Goal: Navigation & Orientation: Find specific page/section

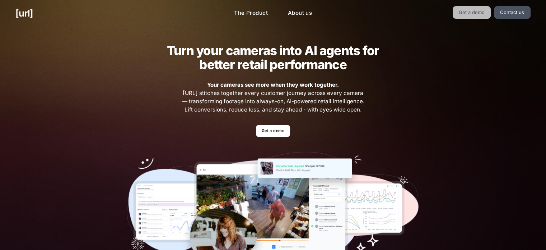
click at [480, 17] on link "Get a demo" at bounding box center [472, 12] width 38 height 13
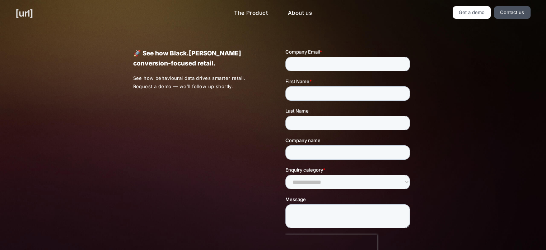
click at [29, 14] on link "[URL]" at bounding box center [24, 13] width 18 height 14
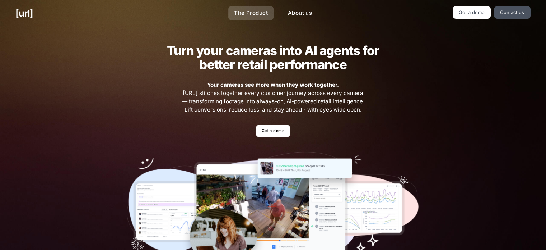
click at [253, 14] on link "The Product" at bounding box center [250, 13] width 45 height 14
